Goal: Information Seeking & Learning: Check status

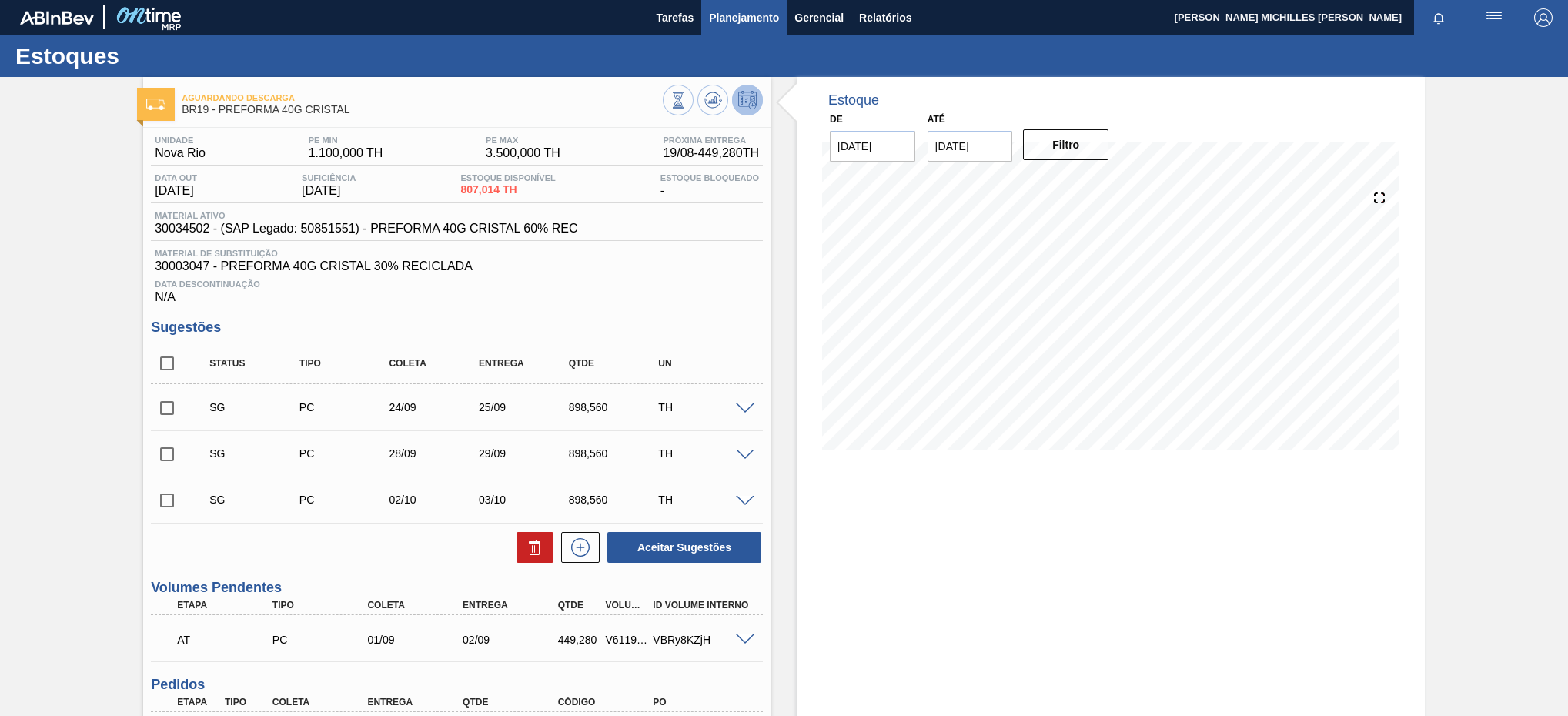
click at [719, 18] on span "Planejamento" at bounding box center [744, 17] width 70 height 18
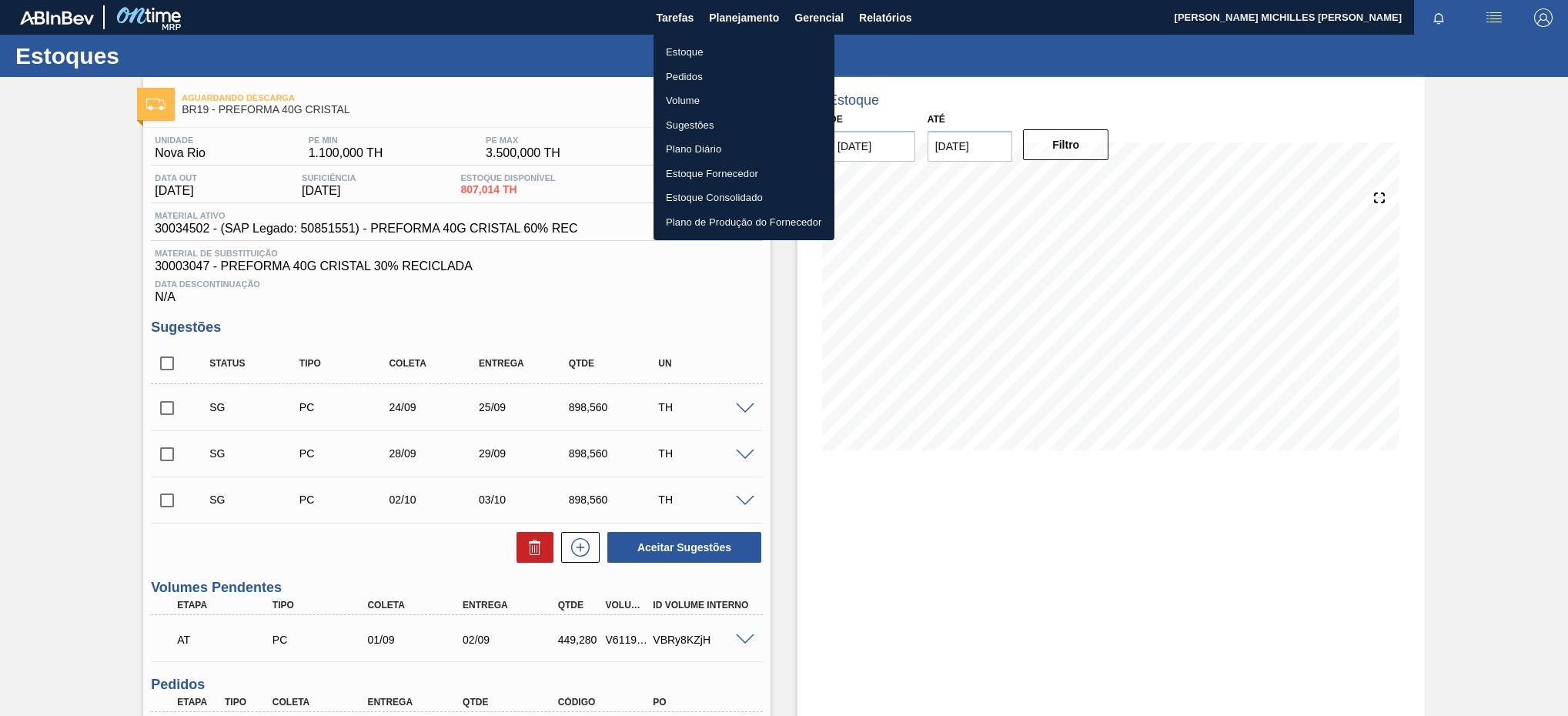
click at [710, 47] on li "Estoque" at bounding box center [744, 52] width 181 height 25
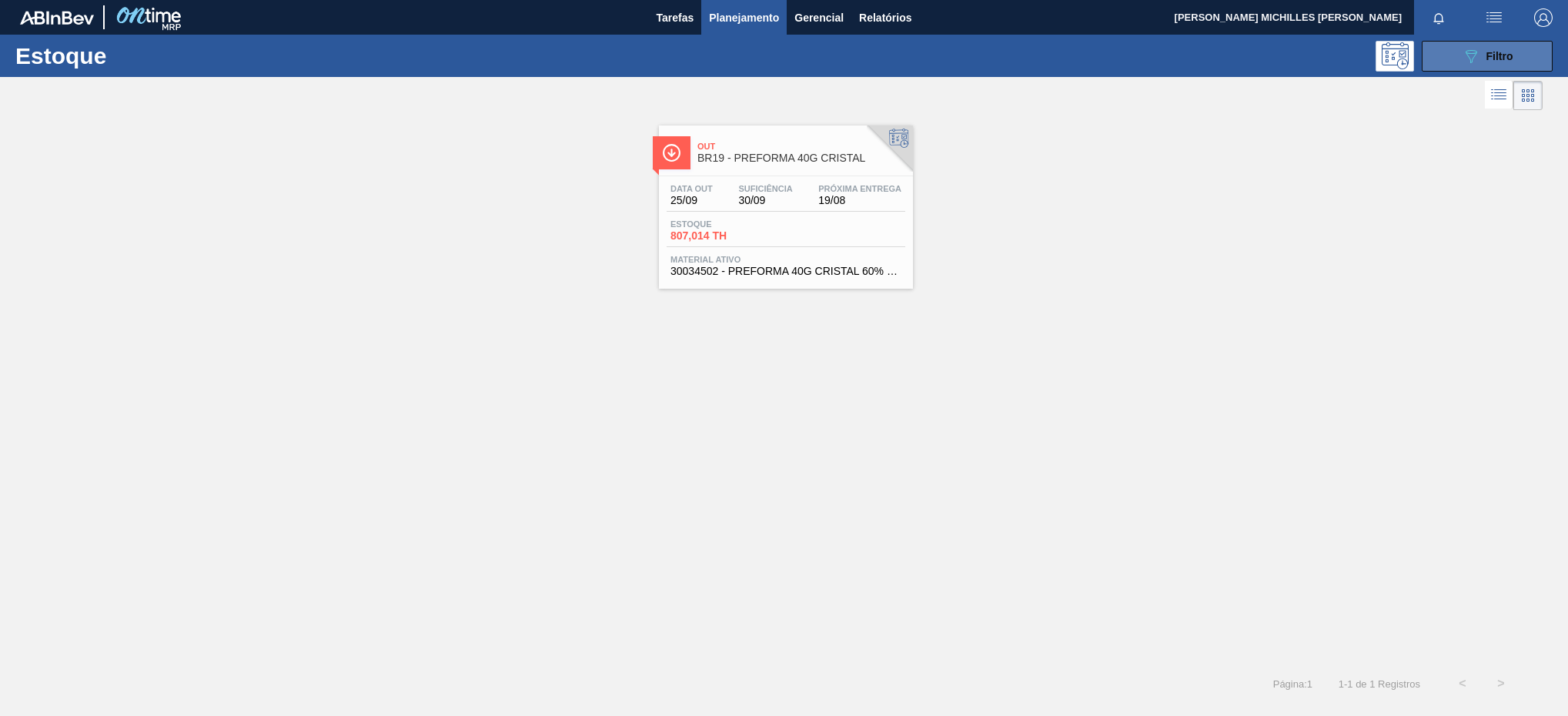
click at [1457, 61] on button "089F7B8B-B2A5-4AFE-B5C0-19BA573D28AC Filtro" at bounding box center [1487, 56] width 131 height 31
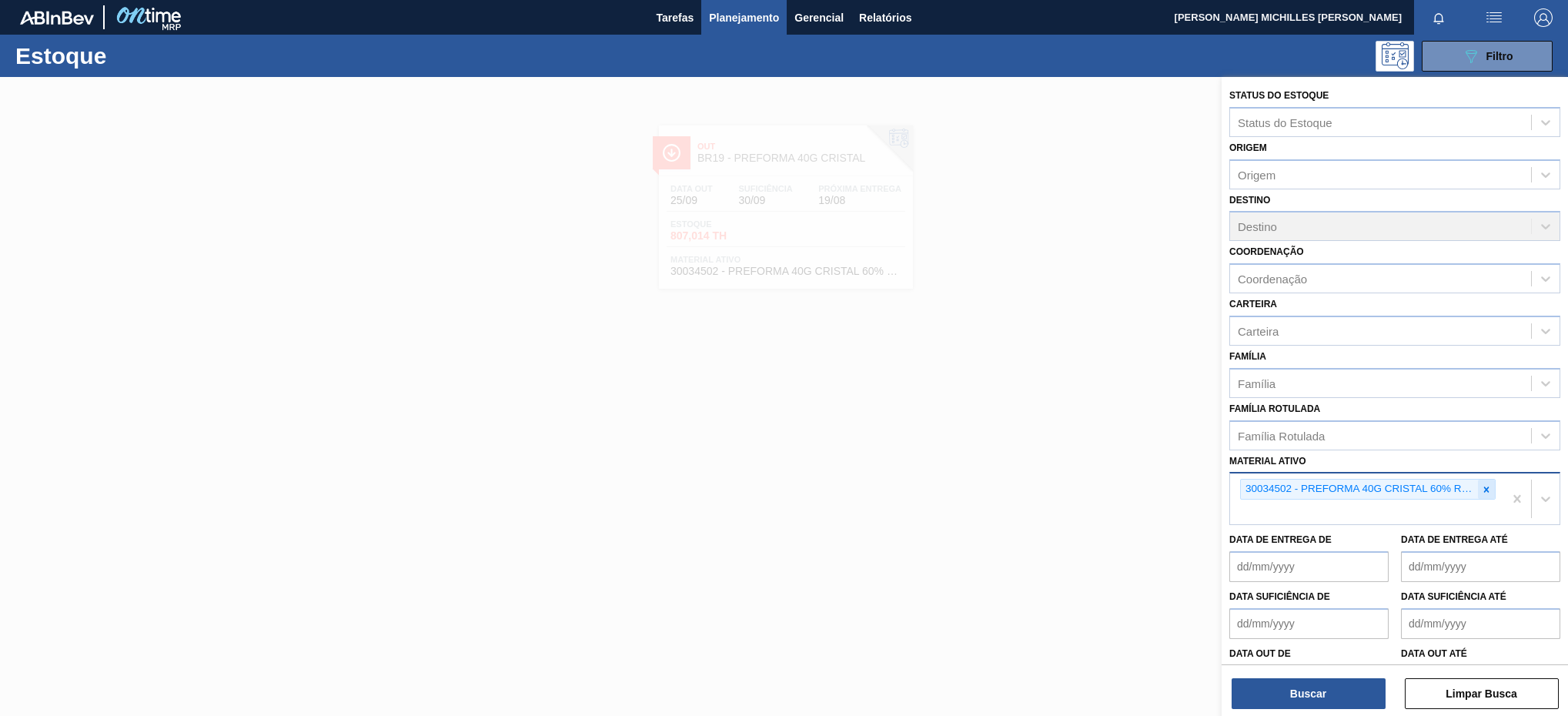
click at [1487, 488] on icon at bounding box center [1486, 489] width 11 height 11
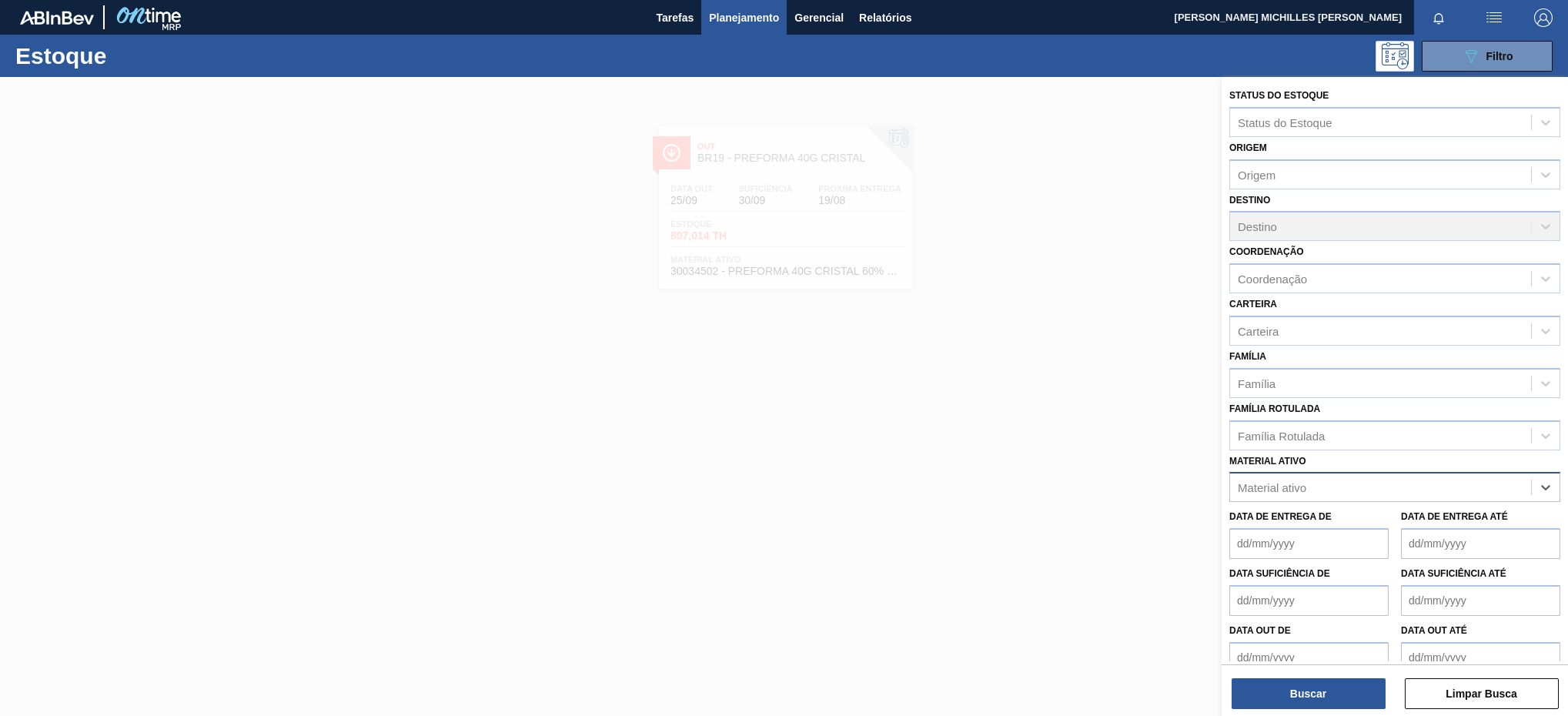
paste ativo "20005689"
type ativo "20005689"
click at [1430, 523] on div "20005689 - ROLHA MET BOHEMIA PM PO MONOLAB 0,21" at bounding box center [1394, 525] width 331 height 28
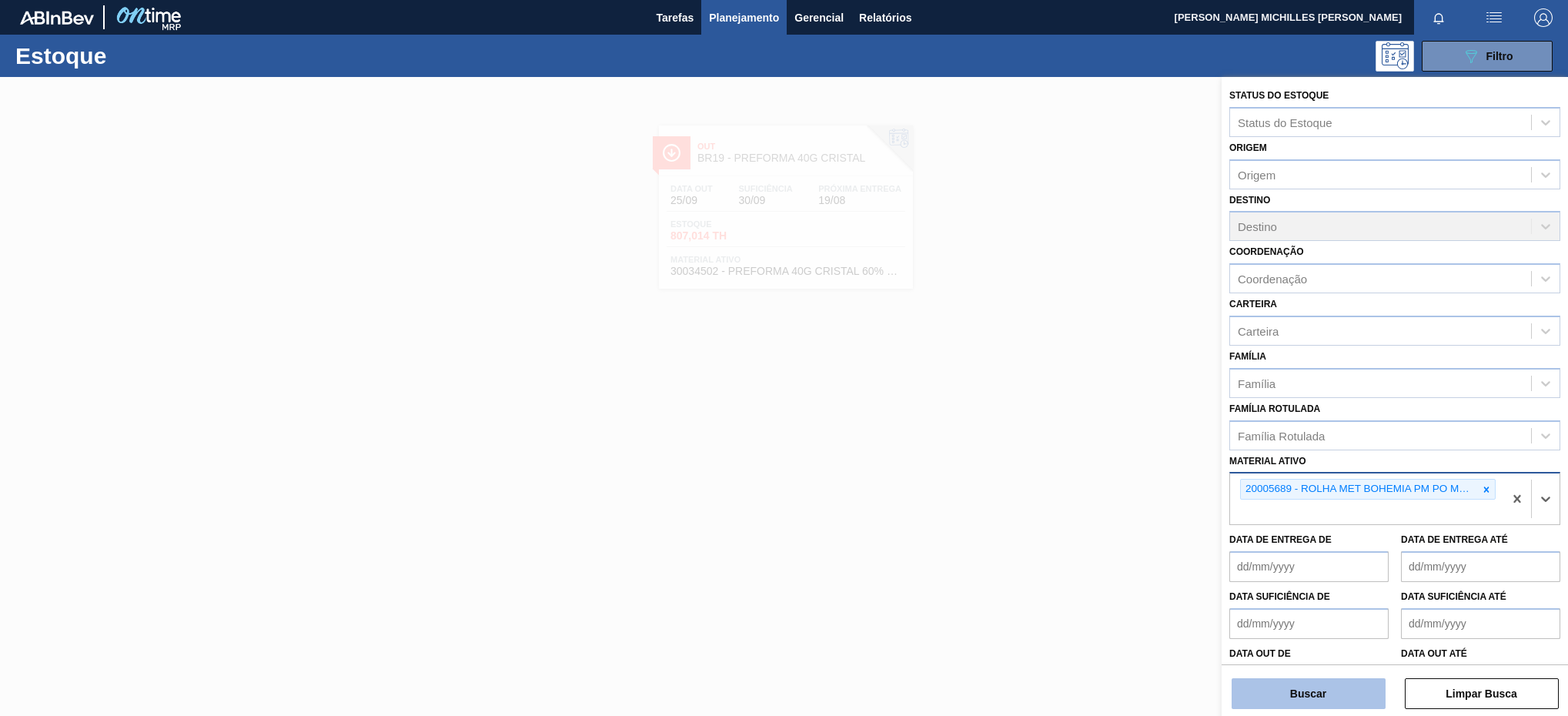
click at [1310, 693] on button "Buscar" at bounding box center [1308, 694] width 154 height 31
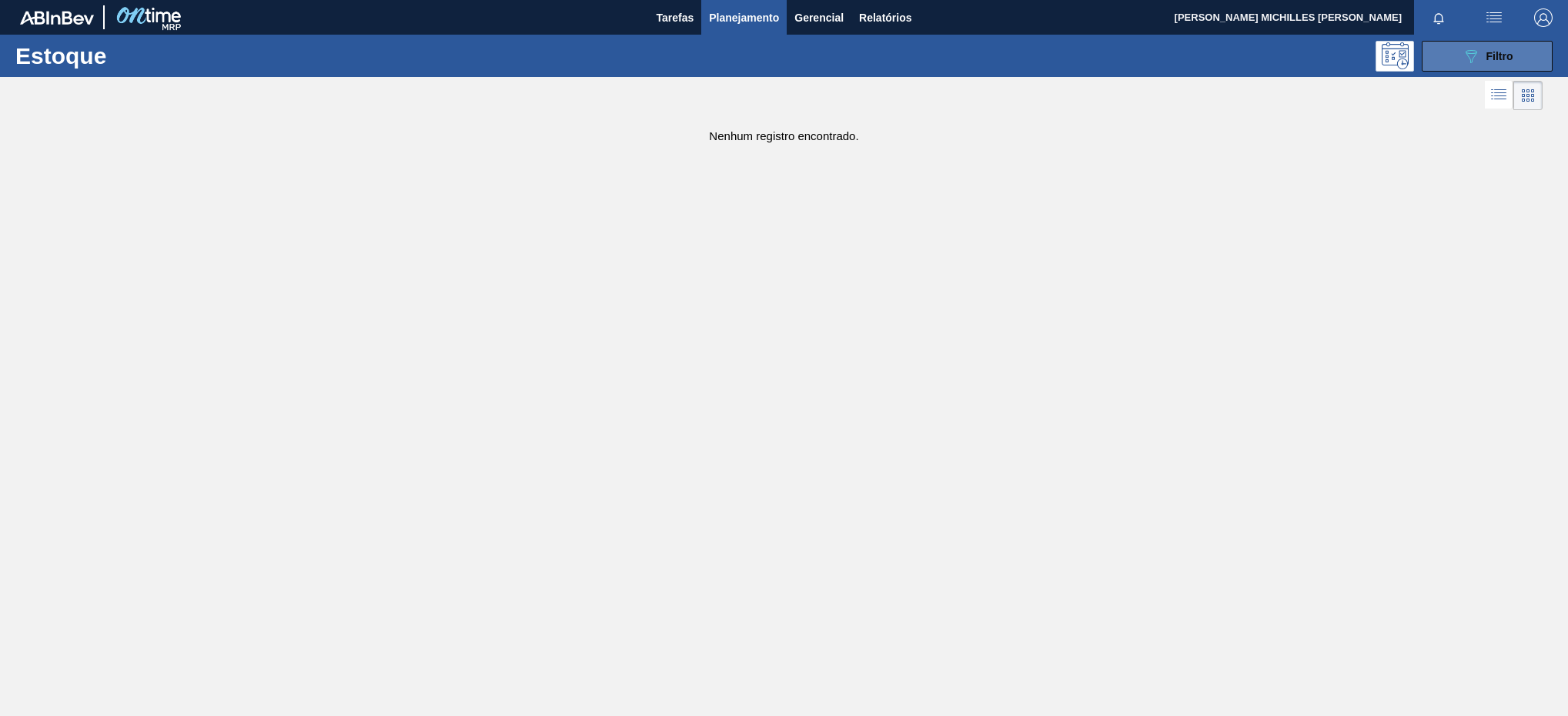
click at [1455, 61] on button "089F7B8B-B2A5-4AFE-B5C0-19BA573D28AC Filtro" at bounding box center [1487, 56] width 131 height 31
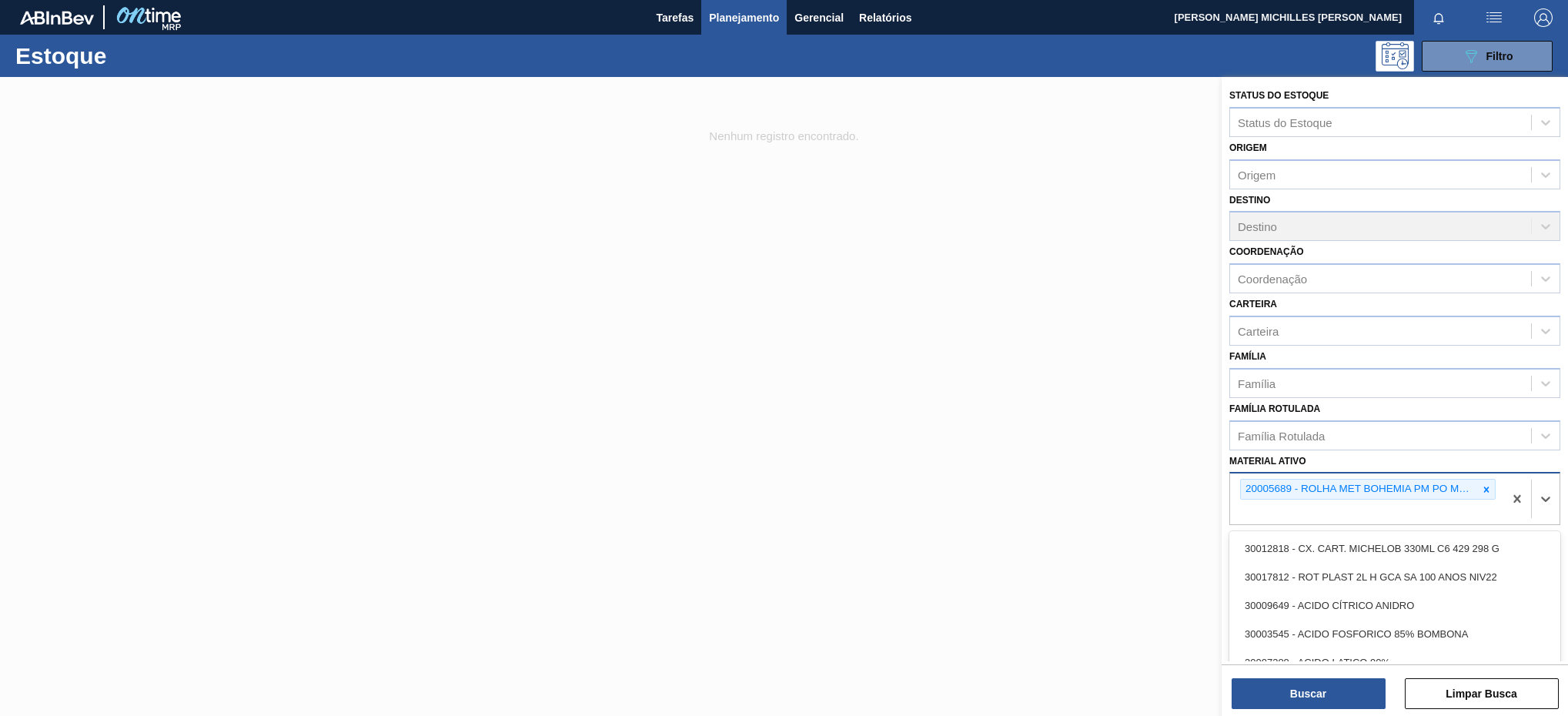
click at [1352, 501] on div "20005689 - ROLHA MET BOHEMIA PM PO MONOLAB 0,21" at bounding box center [1367, 499] width 273 height 51
paste ativo "20005632"
type ativo "20005632"
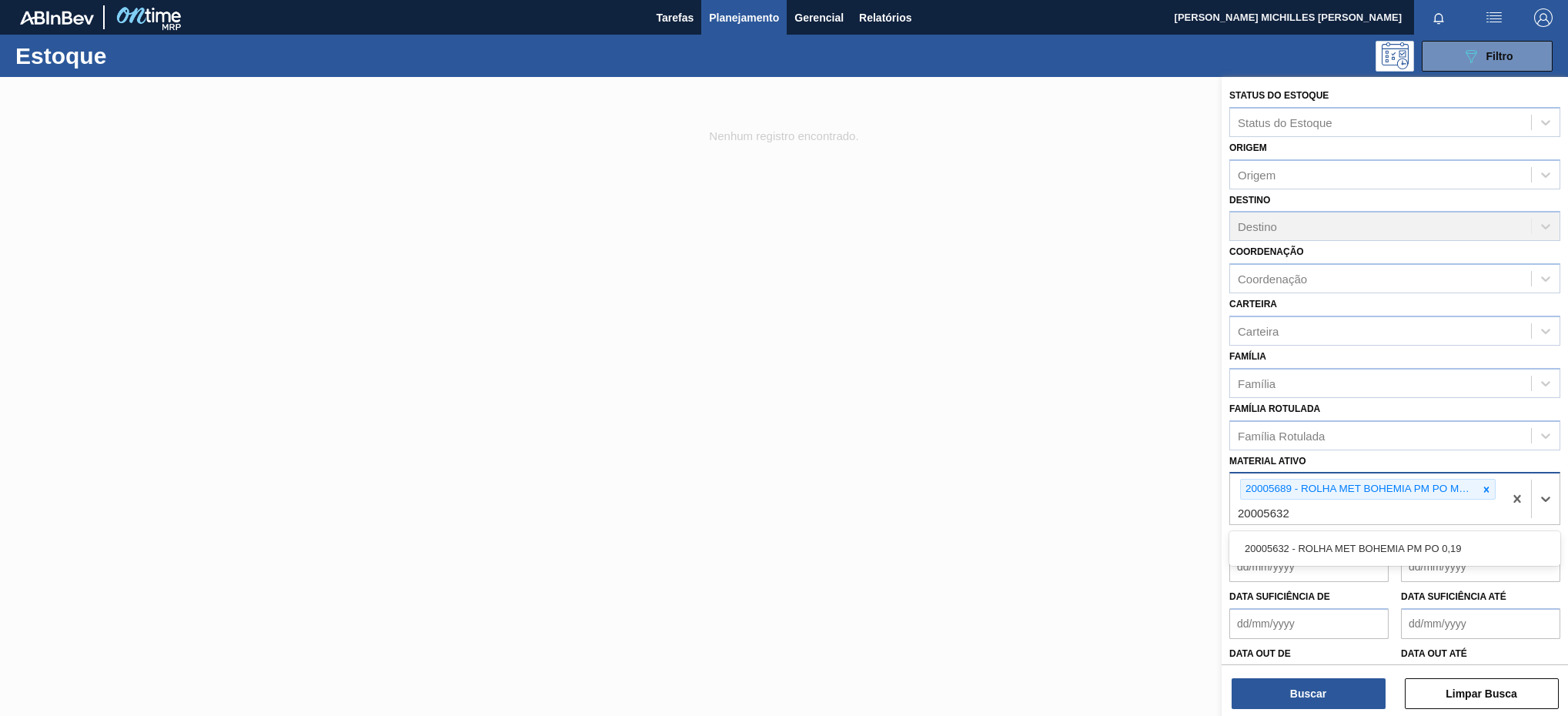
click at [1336, 546] on div "20005632 - ROLHA MET BOHEMIA PM PO 0,19" at bounding box center [1394, 548] width 331 height 28
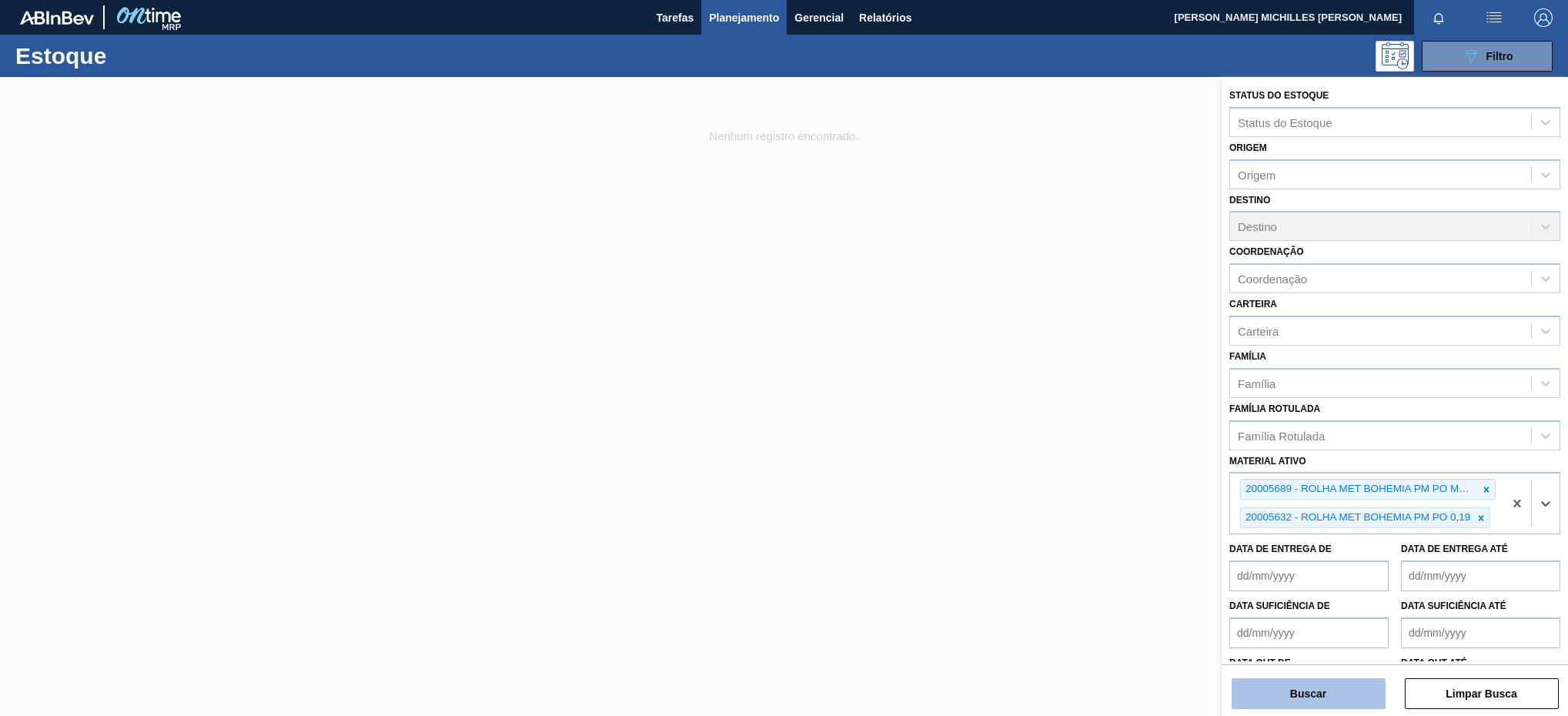
click at [1331, 690] on button "Buscar" at bounding box center [1308, 694] width 154 height 31
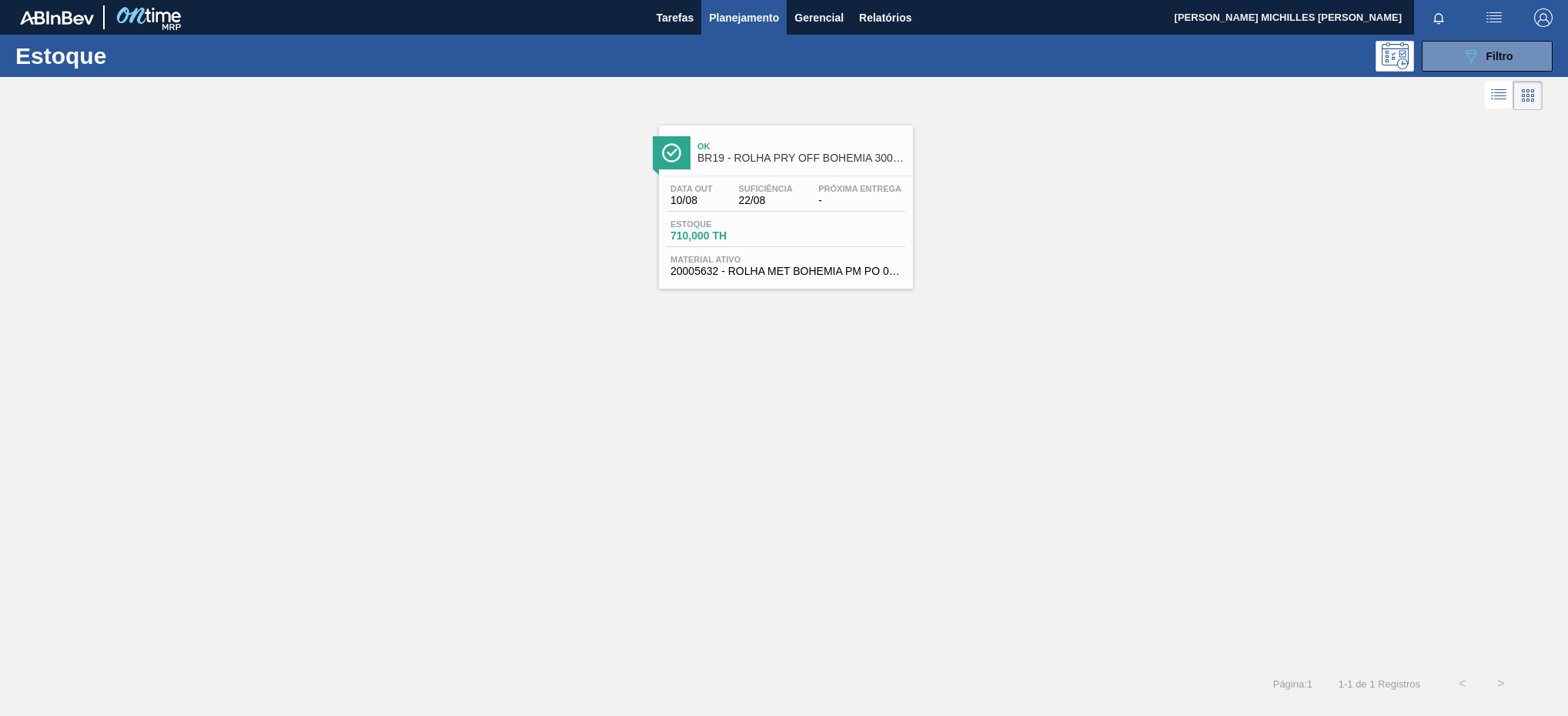
click at [768, 136] on div "Ok BR19 - ROLHA PRY OFF BOHEMIA 300ML" at bounding box center [801, 153] width 208 height 34
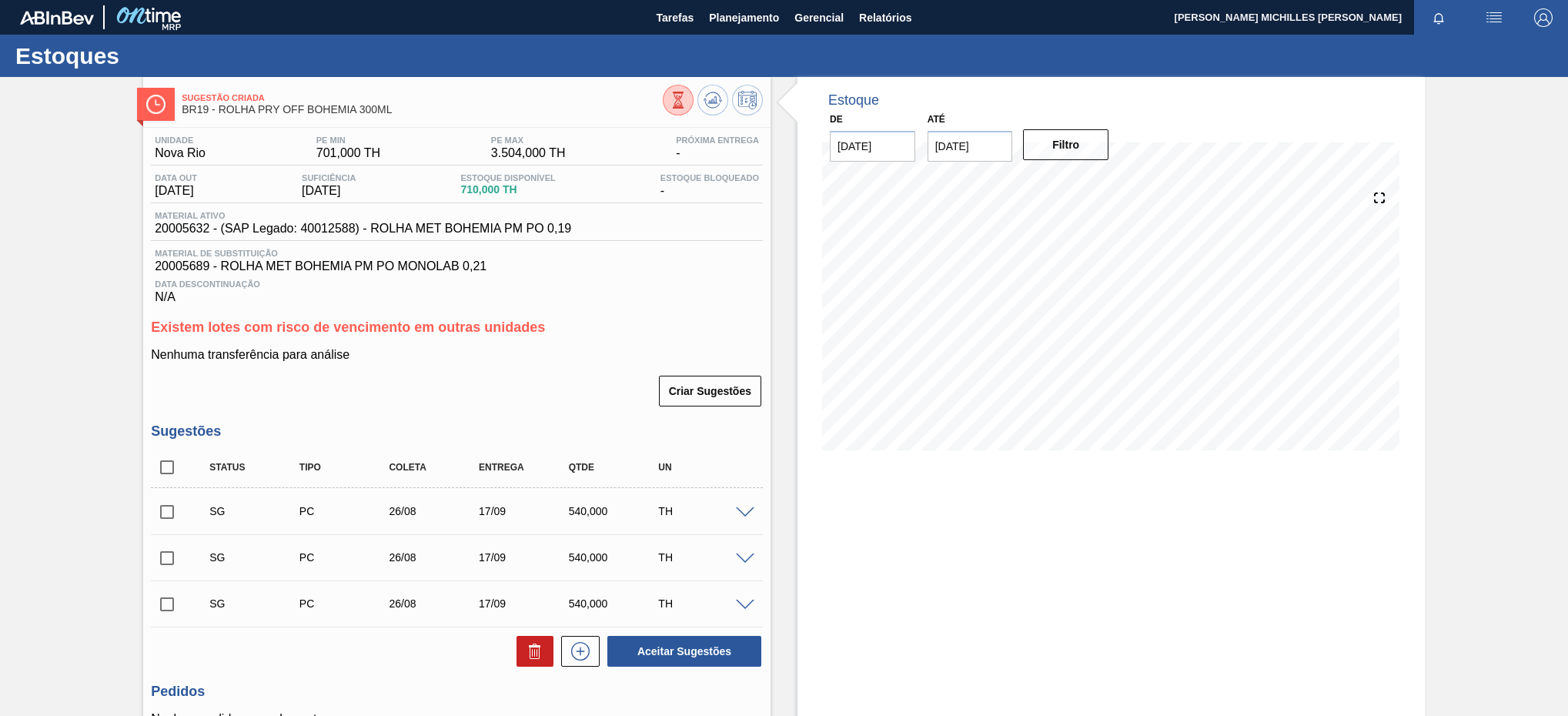
click at [194, 273] on span "20005689 - ROLHA MET BOHEMIA PM PO MONOLAB 0,21" at bounding box center [456, 266] width 604 height 14
copy span "20005689"
click at [767, 21] on span "Planejamento" at bounding box center [744, 17] width 70 height 18
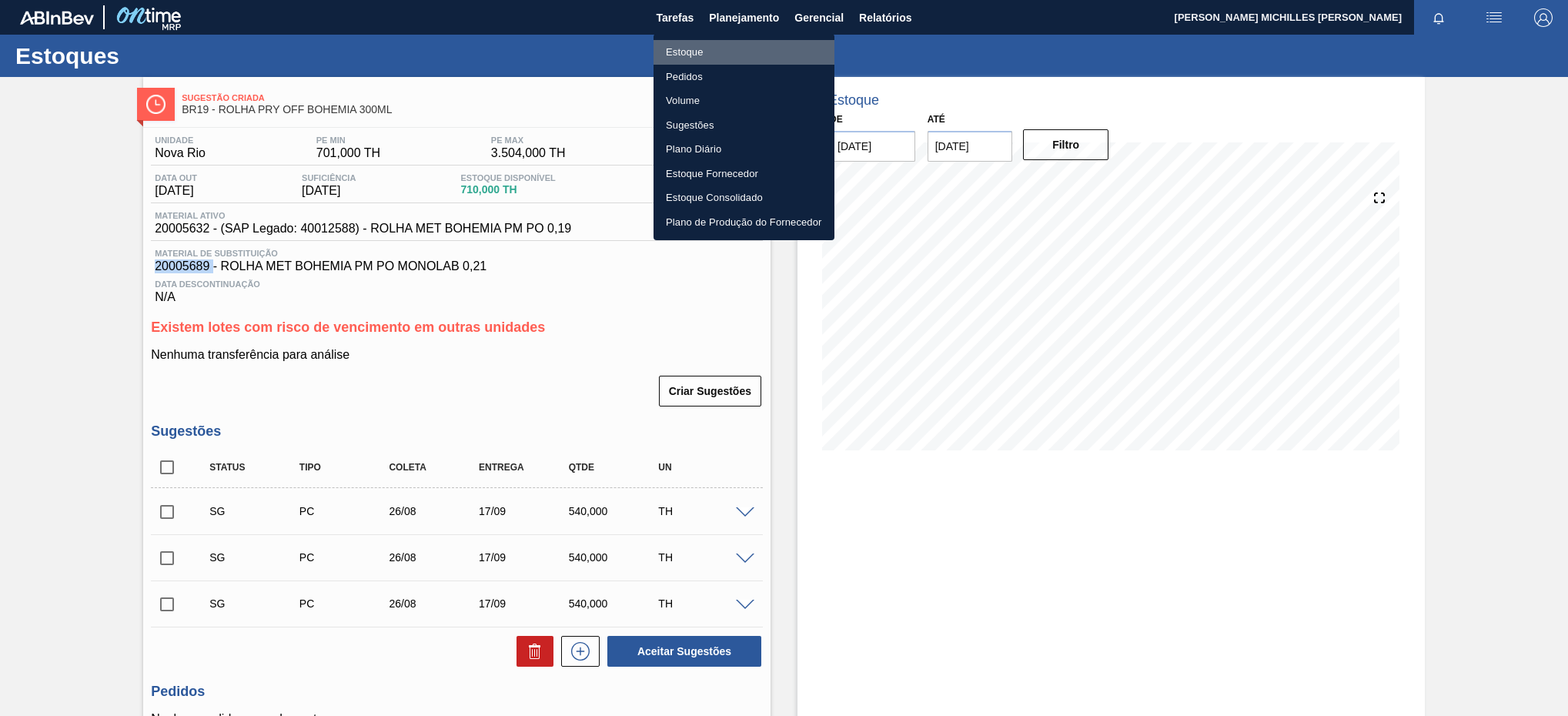
click at [756, 45] on li "Estoque" at bounding box center [744, 52] width 181 height 25
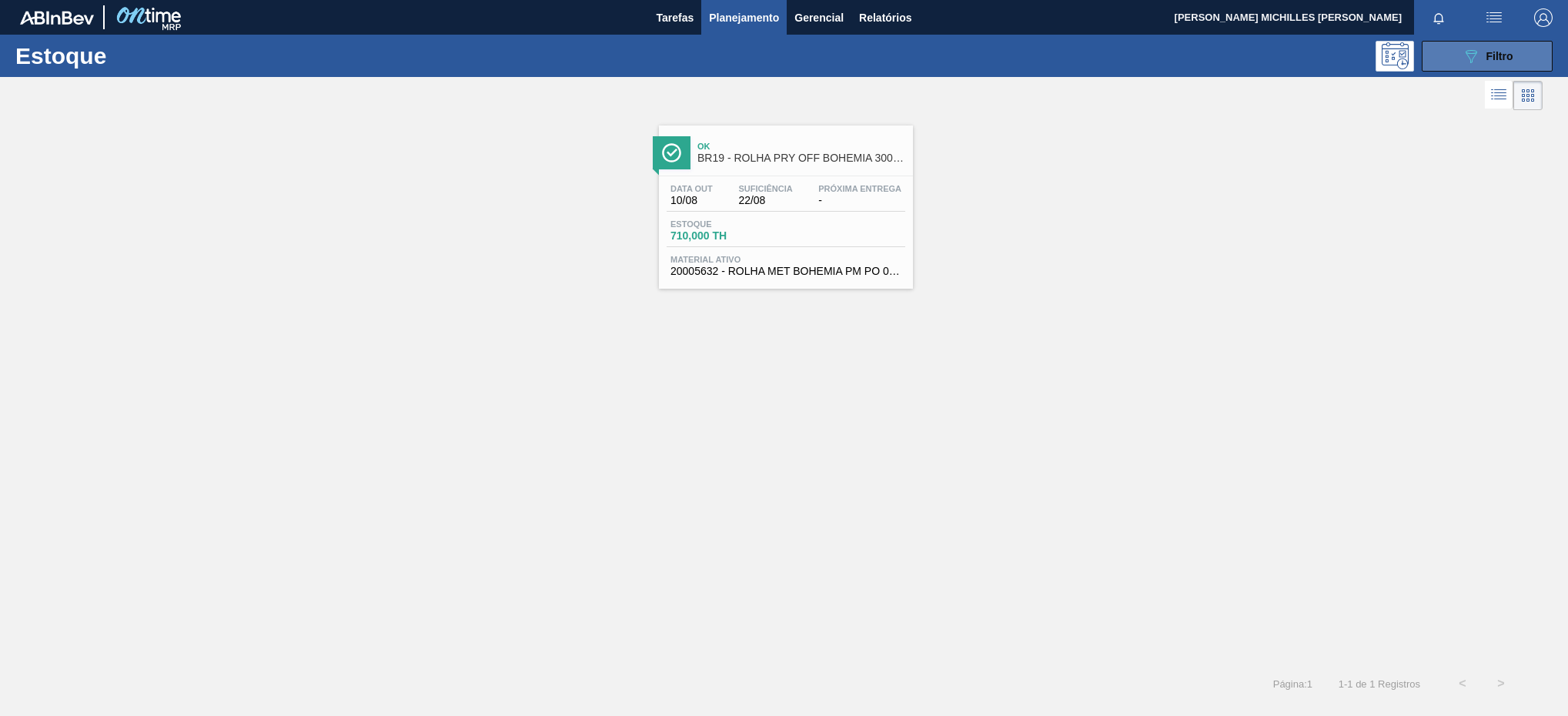
click at [1449, 64] on button "089F7B8B-B2A5-4AFE-B5C0-19BA573D28AC Filtro" at bounding box center [1487, 56] width 131 height 31
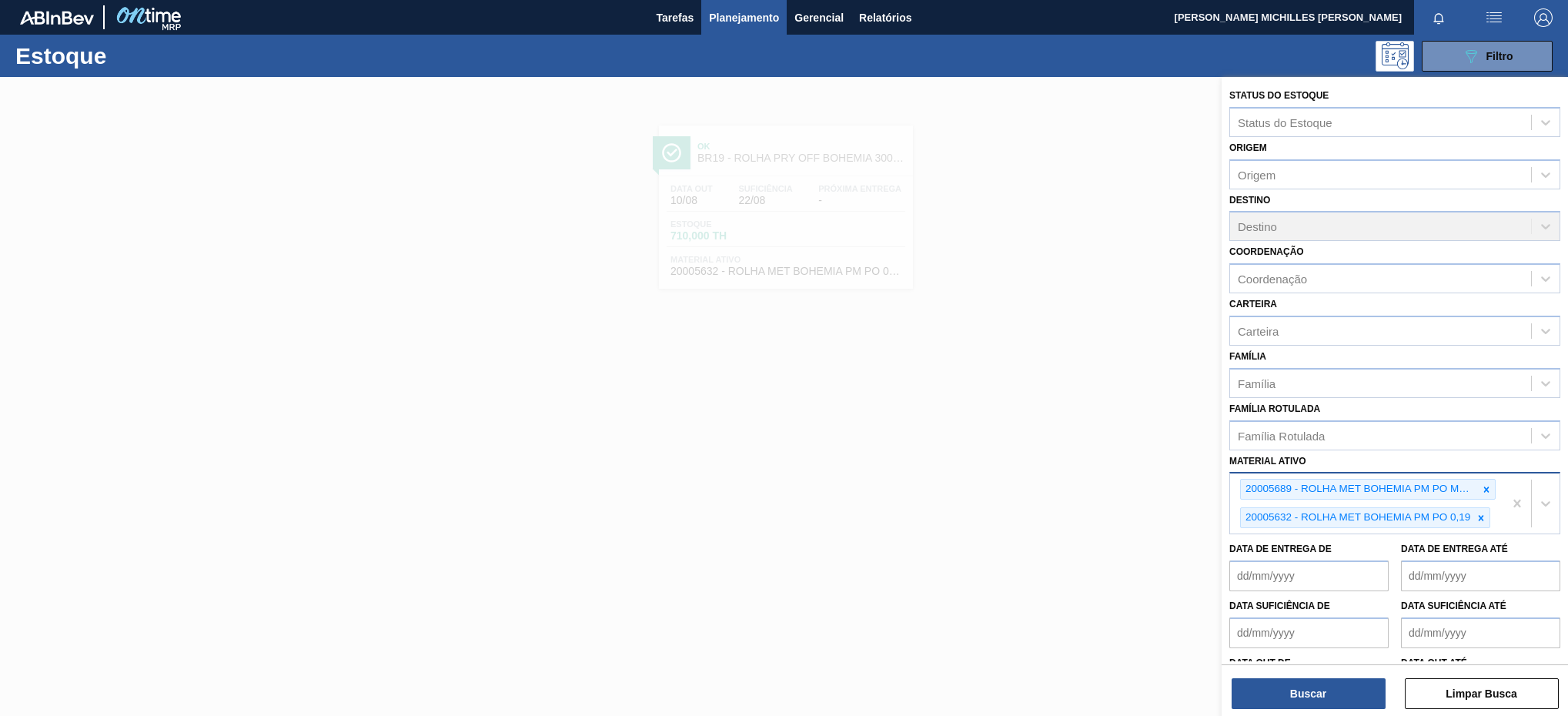
click at [1405, 534] on div "20005689 - ROLHA MET BOHEMIA PM PO MONOLAB 0,21 20005632 - ROLHA MET BOHEMIA PM…" at bounding box center [1367, 504] width 273 height 60
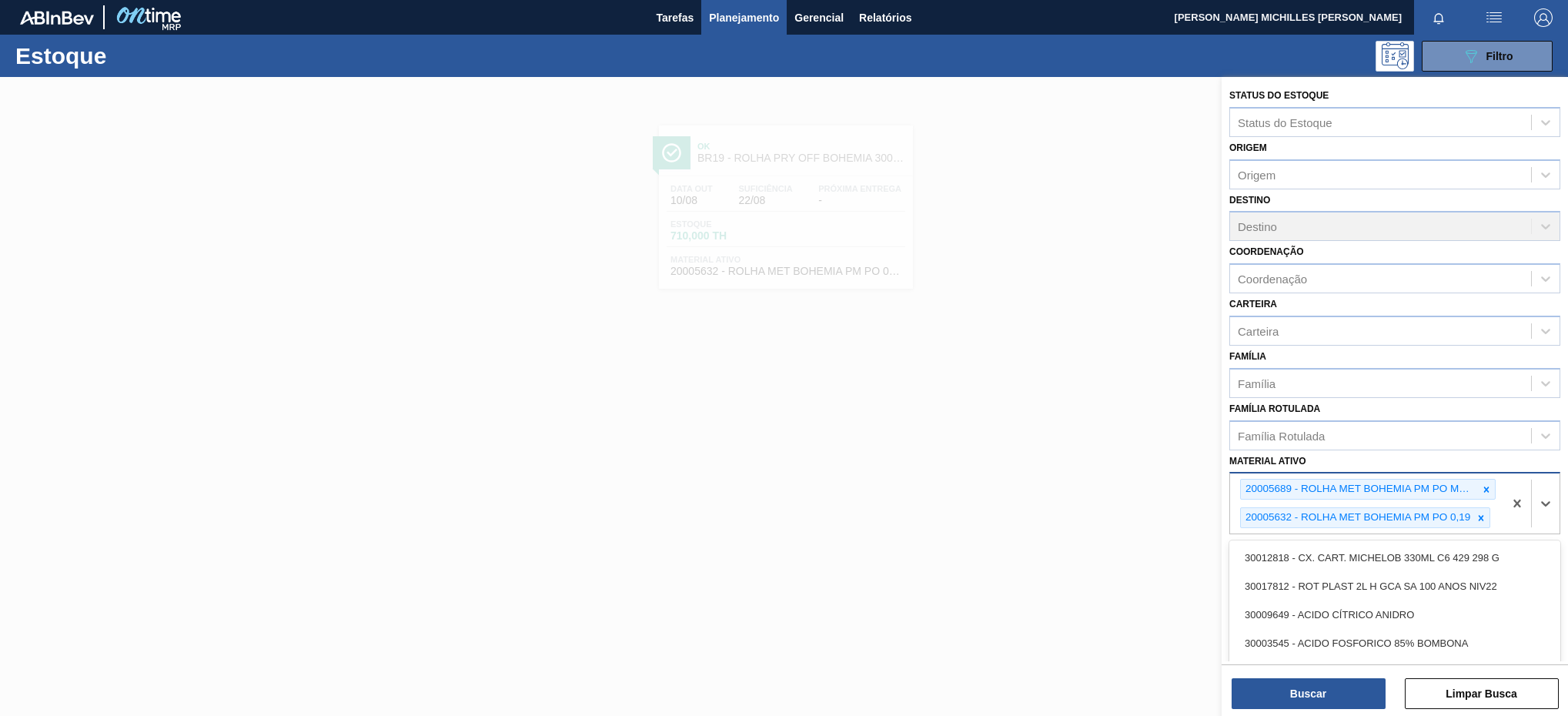
paste ativo "20005689"
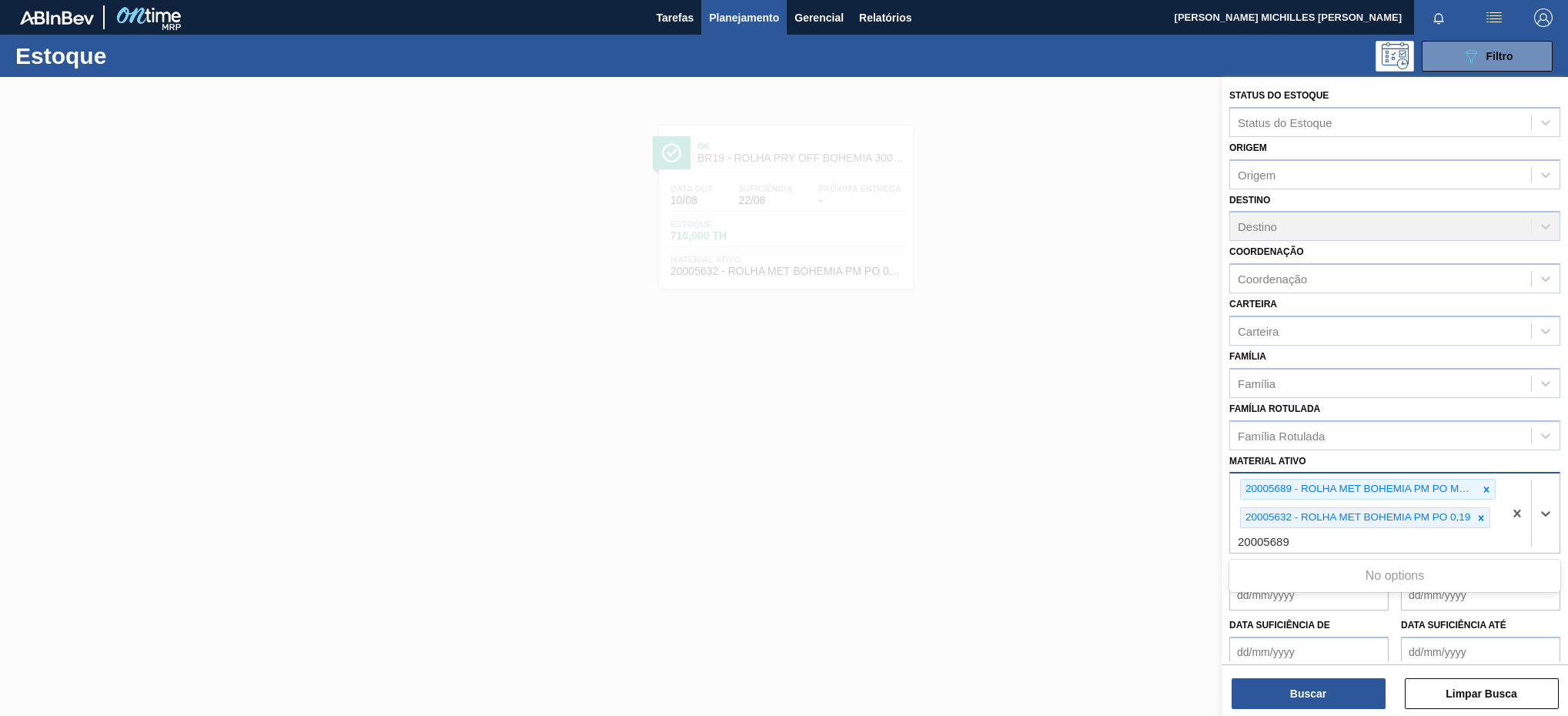
type ativo "20005689"
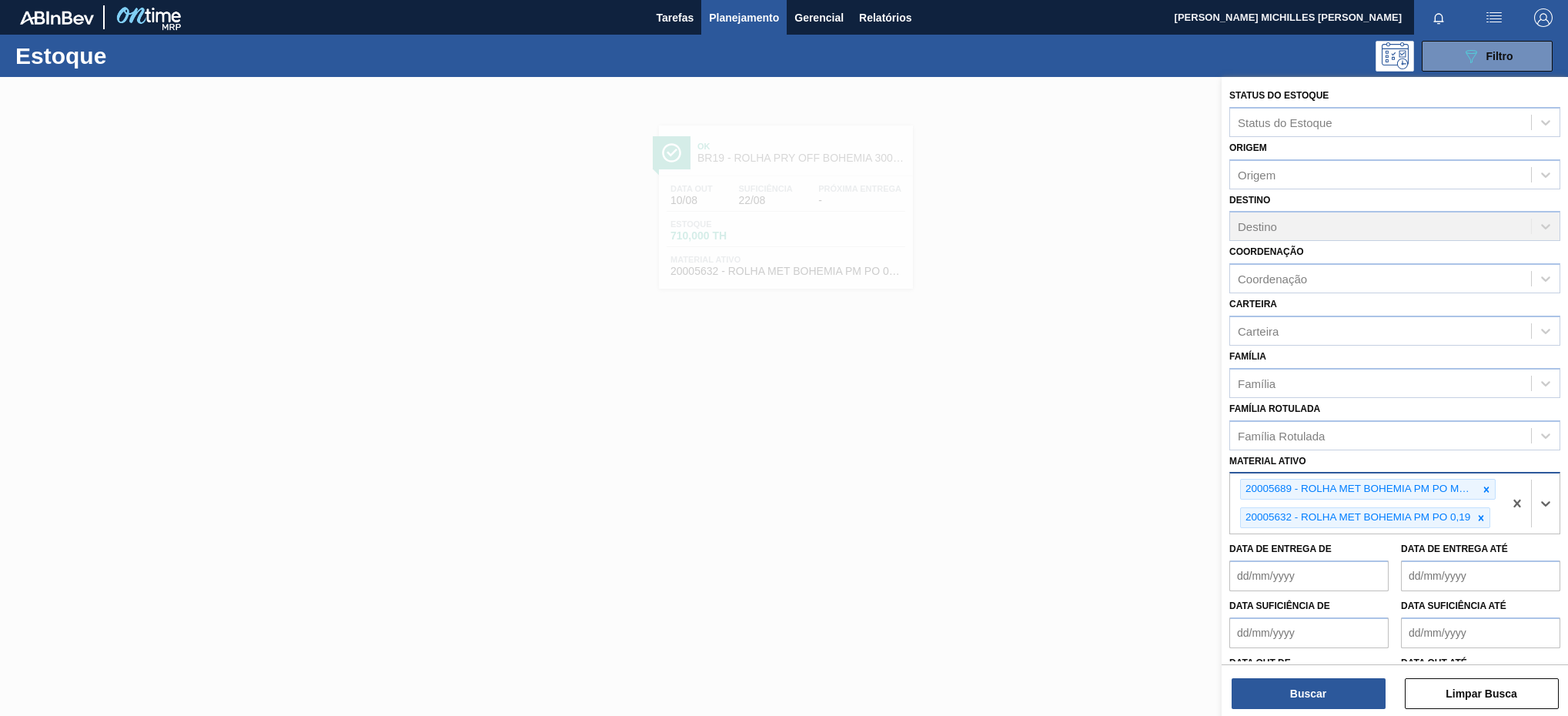
click at [1235, 534] on div "20005689 - ROLHA MET BOHEMIA PM PO MONOLAB 0,21 20005632 - ROLHA MET BOHEMIA PM…" at bounding box center [1367, 504] width 273 height 60
click at [1326, 696] on button "Buscar" at bounding box center [1308, 694] width 154 height 31
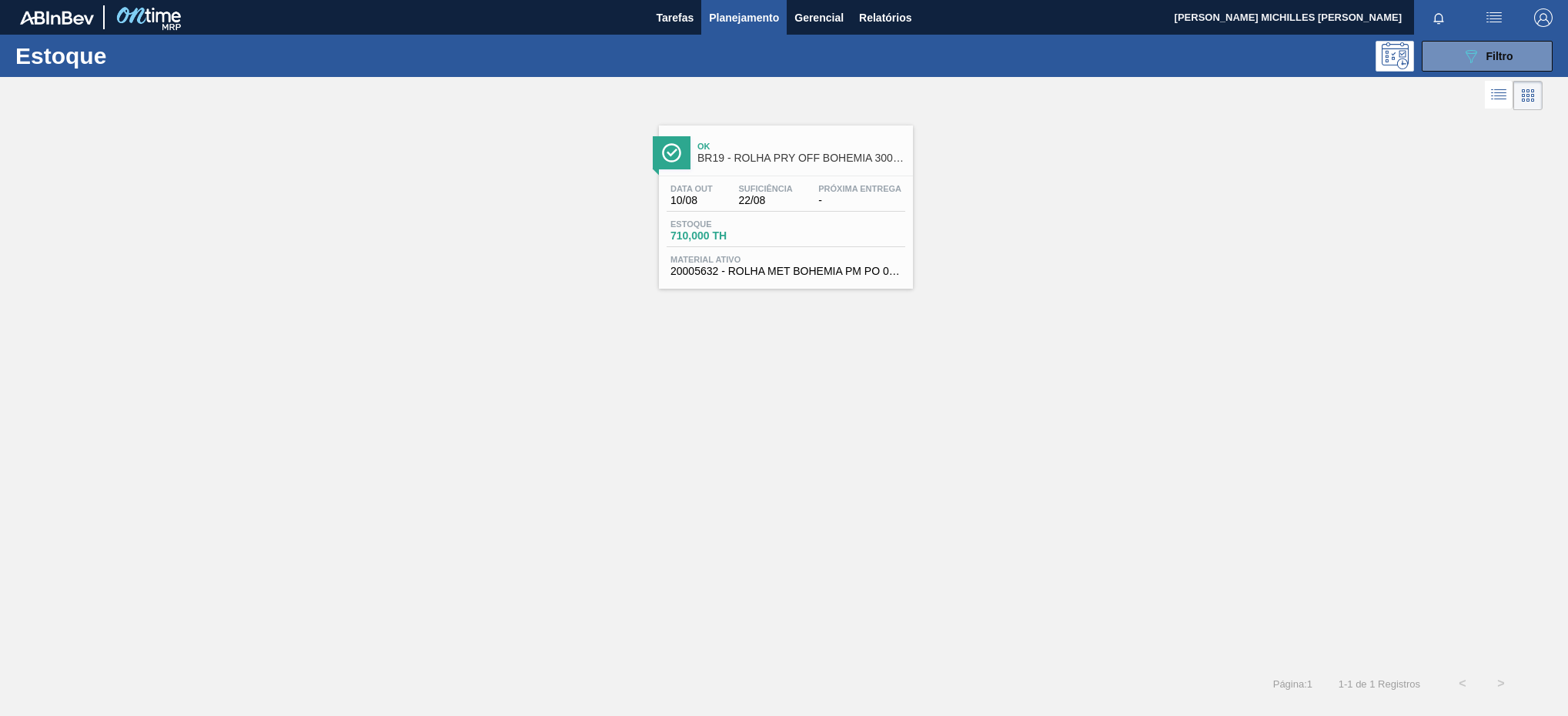
click at [813, 211] on div "Data out 10/08 Suficiência 22/08 Próxima Entrega -" at bounding box center [787, 198] width 239 height 28
